Goal: Ask a question

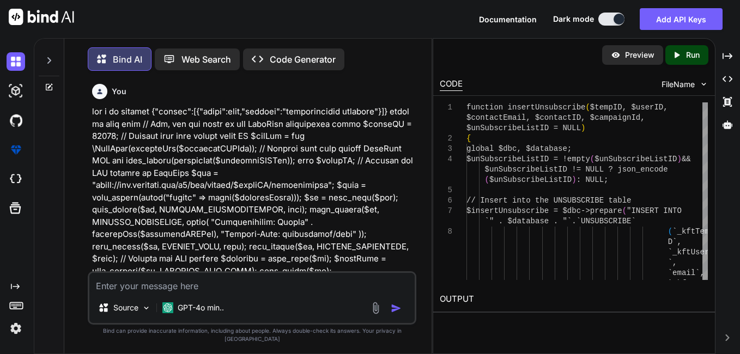
scroll to position [5779, 0]
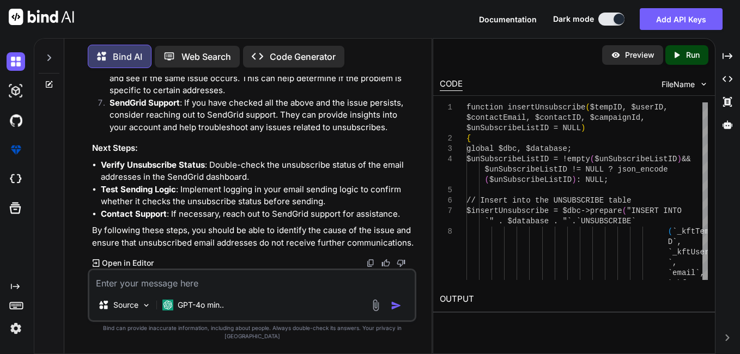
type textarea "d"
type textarea "x"
type textarea "di"
type textarea "x"
type textarea "di"
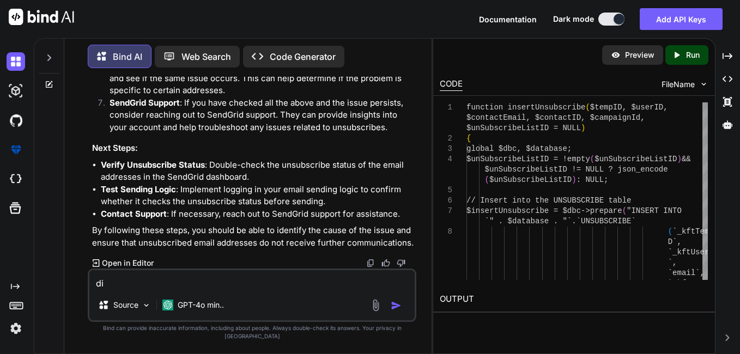
type textarea "x"
click at [119, 290] on textarea "di" at bounding box center [251, 280] width 325 height 20
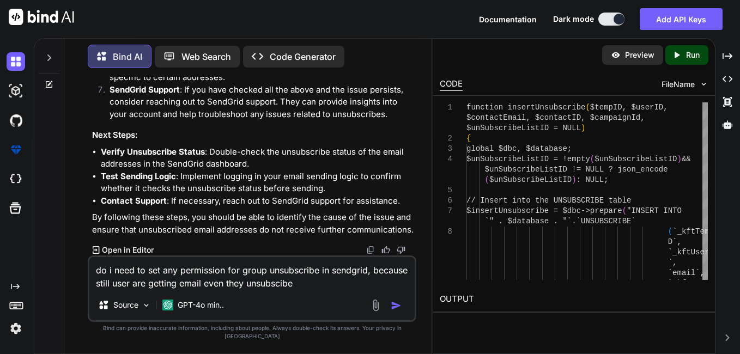
type textarea "do i need to set any permission for group unsubscribe in sendgrid, because stil…"
click at [315, 290] on textarea "do i need to set any permission for group unsubscribe in sendgrid, because stil…" at bounding box center [251, 273] width 325 height 33
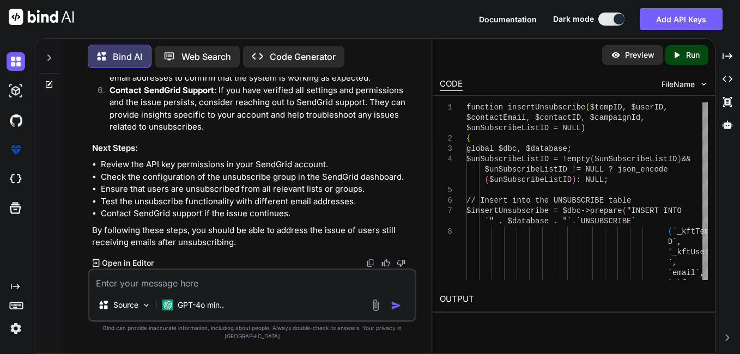
scroll to position [6696, 0]
click at [146, 286] on textarea at bounding box center [251, 280] width 325 height 20
type textarea "i have check all those points but still getiing issue"
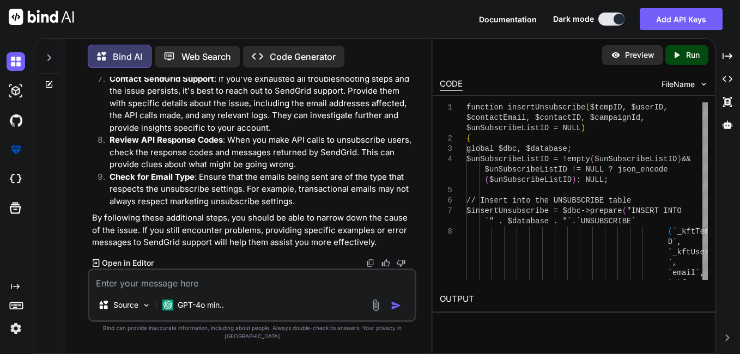
scroll to position [7085, 0]
click at [194, 290] on textarea at bounding box center [251, 280] width 325 height 20
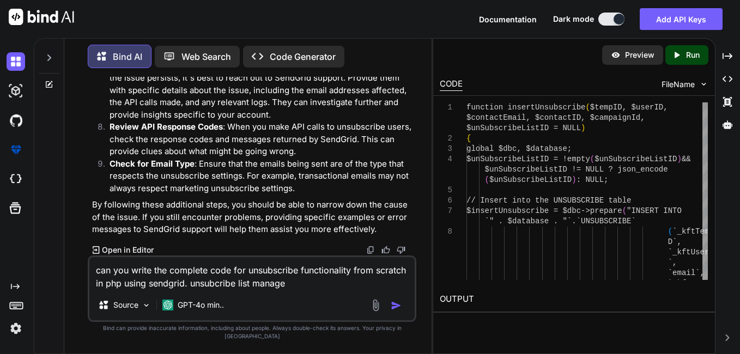
click at [252, 290] on textarea "can you write the complete code for unsubscribe functionality from scratch in p…" at bounding box center [251, 273] width 325 height 33
click at [343, 289] on textarea "can you write the complete code for unsubscribe functionality from scratch in p…" at bounding box center [251, 273] width 325 height 33
type textarea "can you write the complete code for unsubscribe functionality from scratch in p…"
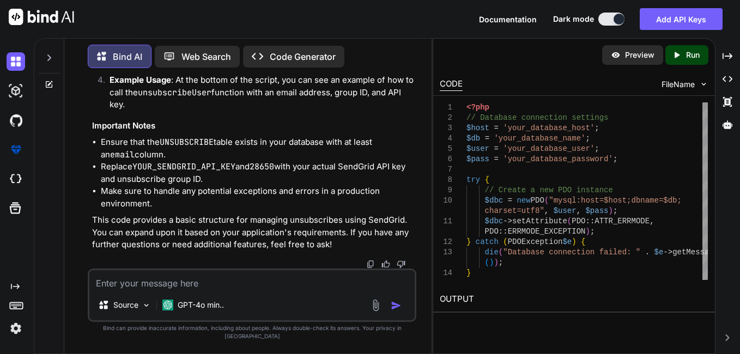
scroll to position [0, 171]
drag, startPoint x: 262, startPoint y: 177, endPoint x: 418, endPoint y: 175, distance: 155.9
click at [418, 175] on div "You Bind AI The error message {"errors":[{"field":null,"message":"authorization…" at bounding box center [252, 215] width 359 height 277
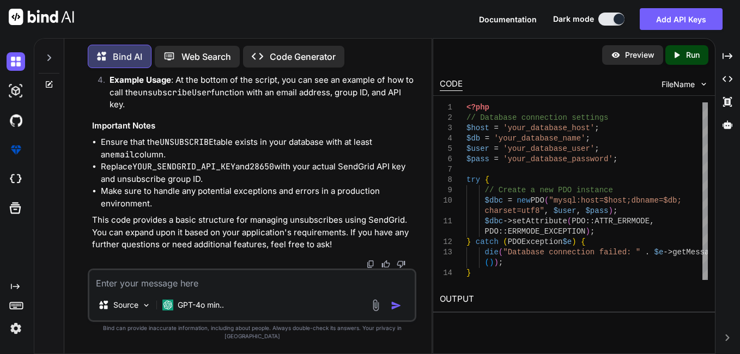
scroll to position [0, 0]
drag, startPoint x: 264, startPoint y: 177, endPoint x: 83, endPoint y: 170, distance: 181.1
click at [83, 170] on div "You Bind AI The error message {"errors":[{"field":null,"message":"authorization…" at bounding box center [252, 215] width 359 height 277
drag, startPoint x: 83, startPoint y: 170, endPoint x: 198, endPoint y: 180, distance: 115.0
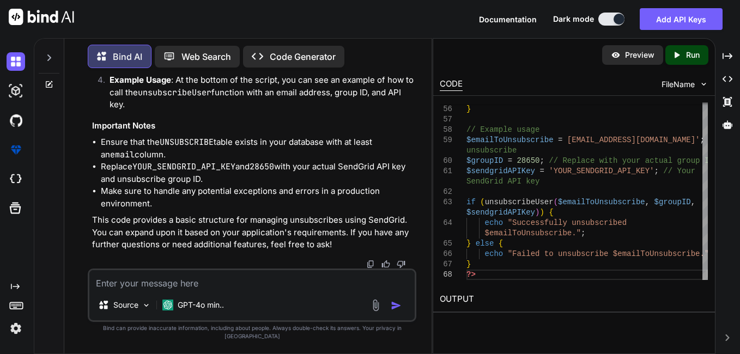
scroll to position [7375, 0]
drag, startPoint x: 356, startPoint y: 107, endPoint x: 88, endPoint y: 124, distance: 268.7
click at [88, 124] on div "You Bind AI The error message {"errors":[{"field":null,"message":"authorization…" at bounding box center [252, 215] width 329 height 277
copy p "can you write the complete code for unsubscribe functionality from scratch in p…"
